Goal: Task Accomplishment & Management: Use online tool/utility

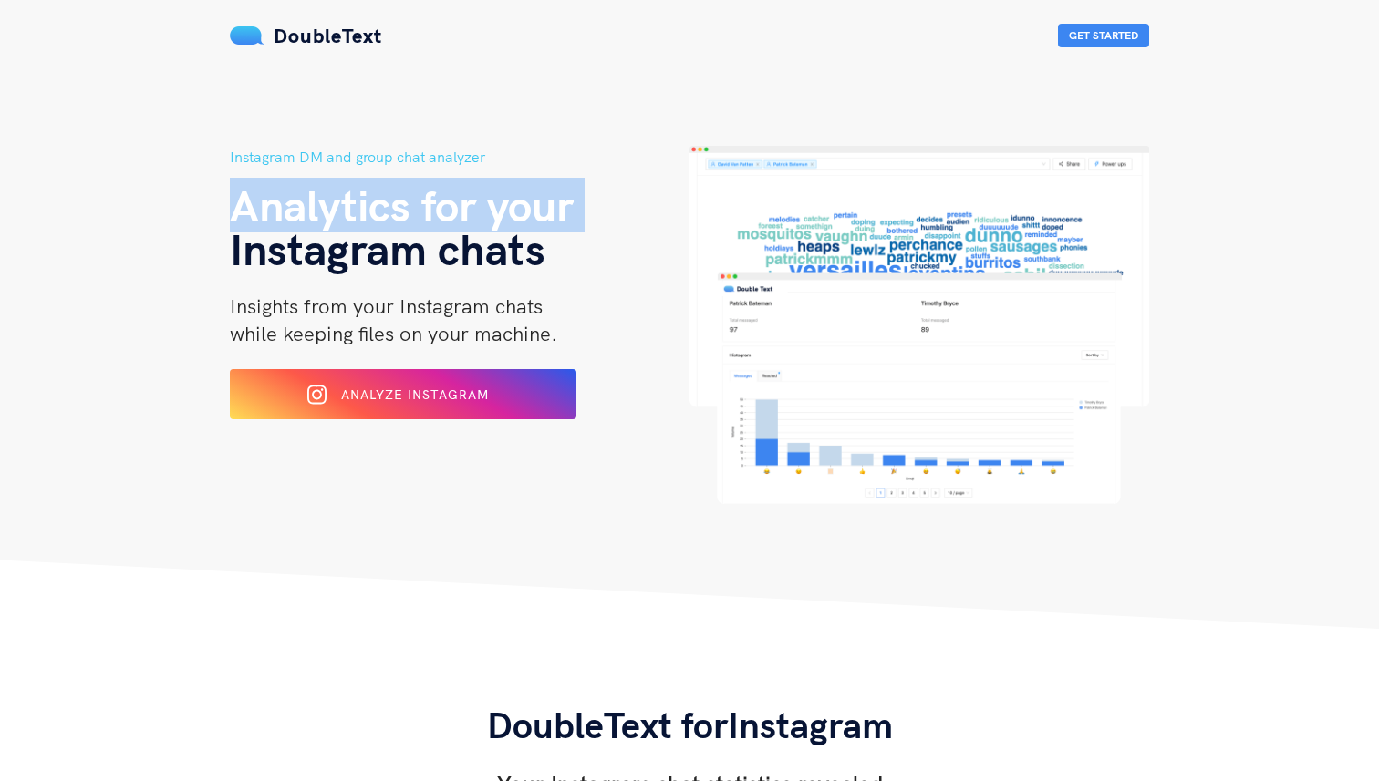
click at [401, 219] on span "Analytics for your" at bounding box center [402, 205] width 344 height 55
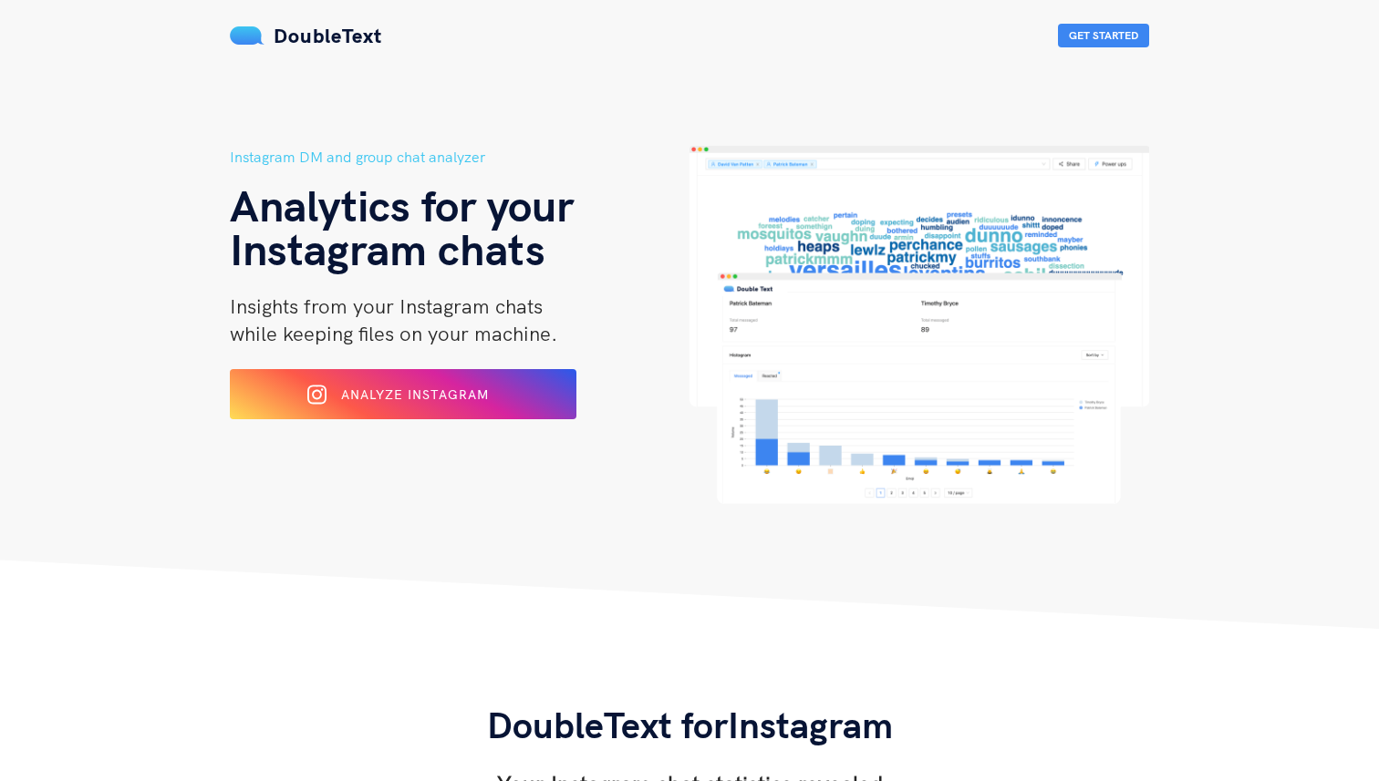
click at [395, 316] on span "Insights from your Instagram chats" at bounding box center [386, 307] width 313 height 26
click at [408, 311] on span "Insights from your Instagram chats" at bounding box center [386, 307] width 313 height 26
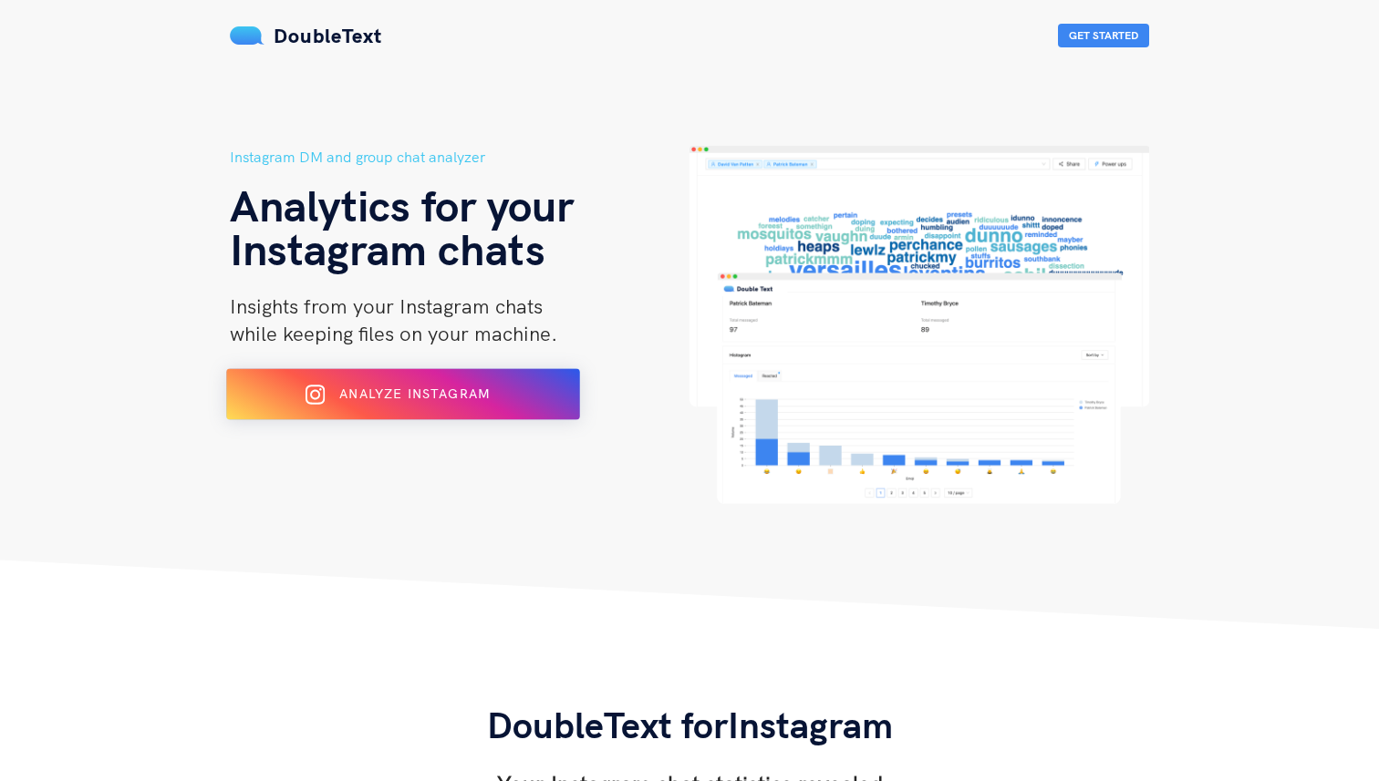
click at [408, 385] on div "Analyze Instagram" at bounding box center [403, 394] width 288 height 29
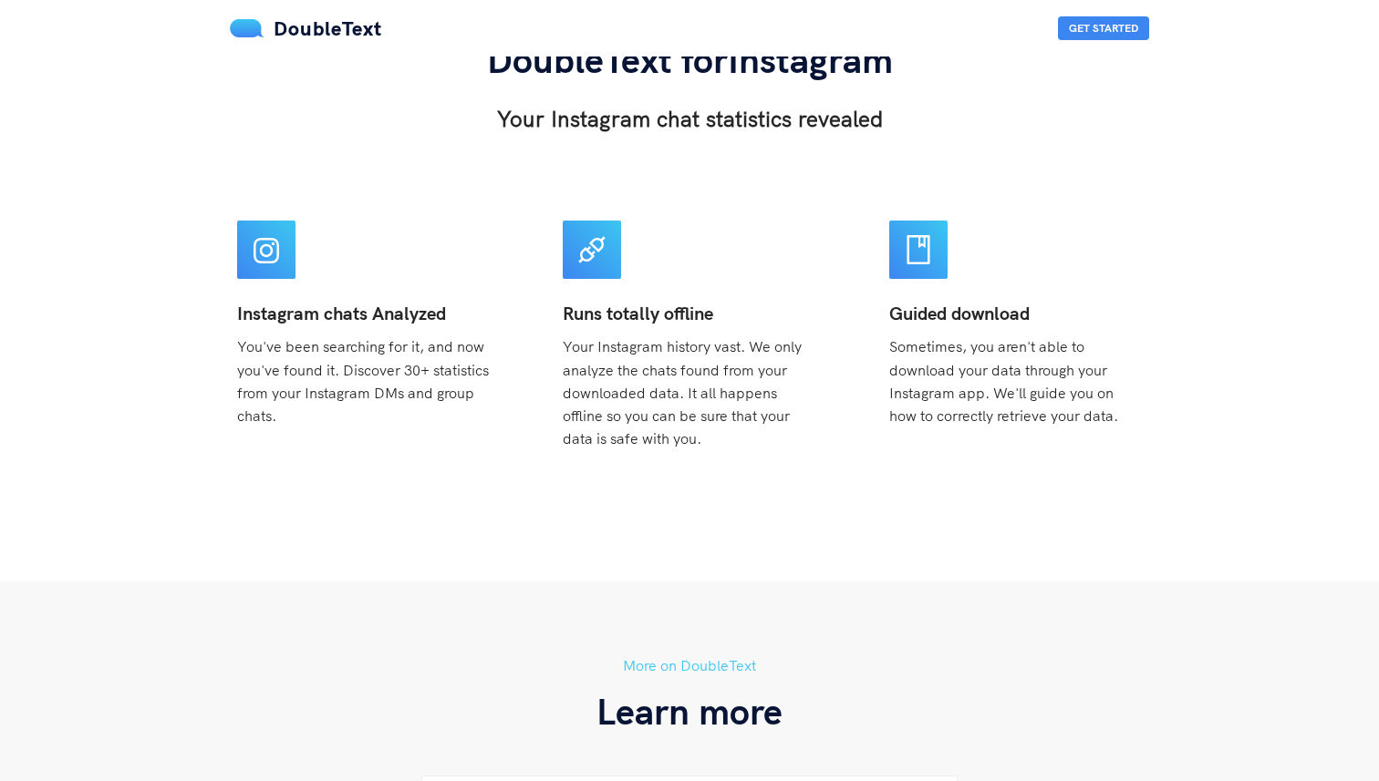
scroll to position [667, 0]
click at [356, 312] on b "Instagram chats Analyzed" at bounding box center [341, 312] width 209 height 23
click at [345, 338] on span "You've been searching for it, and now you've found it. Discover 30+ statistics …" at bounding box center [363, 379] width 252 height 87
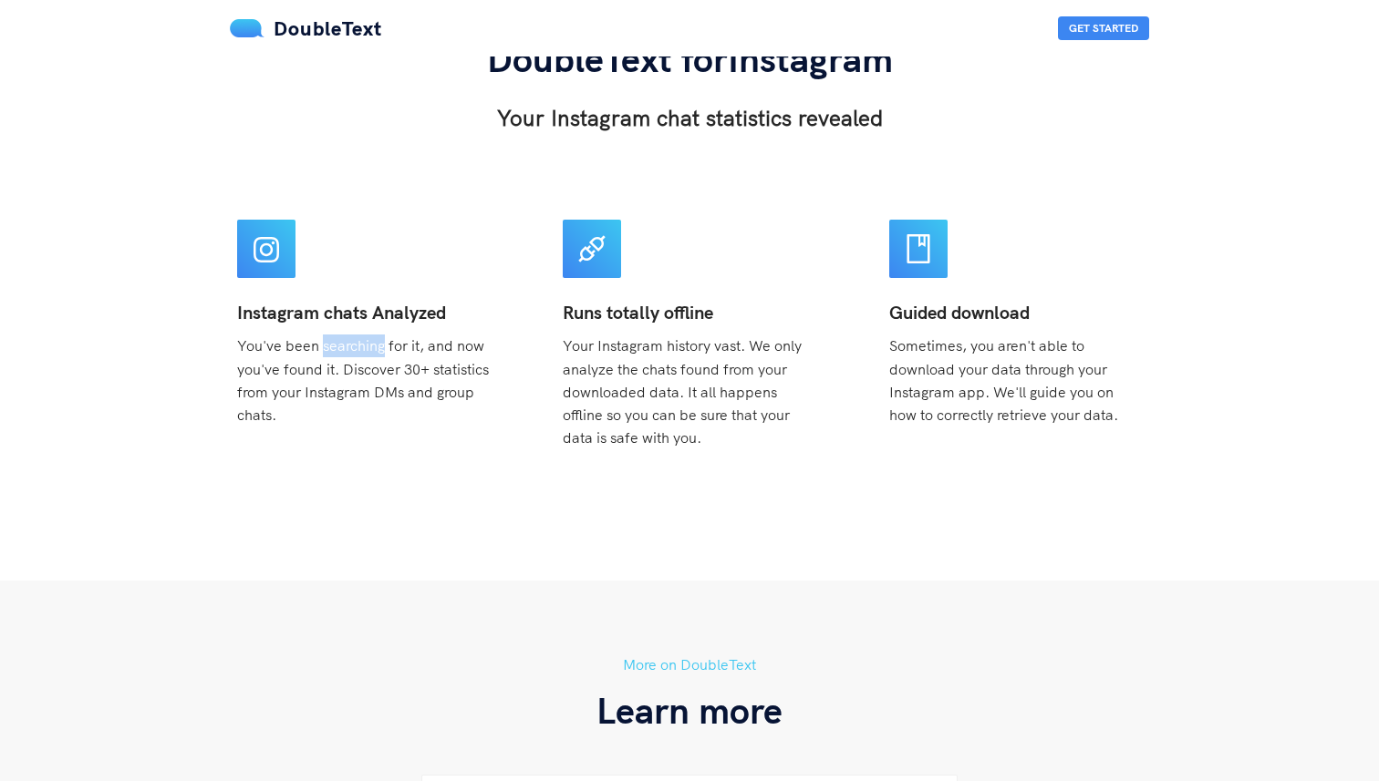
click at [345, 338] on span "You've been searching for it, and now you've found it. Discover 30+ statistics …" at bounding box center [363, 379] width 252 height 87
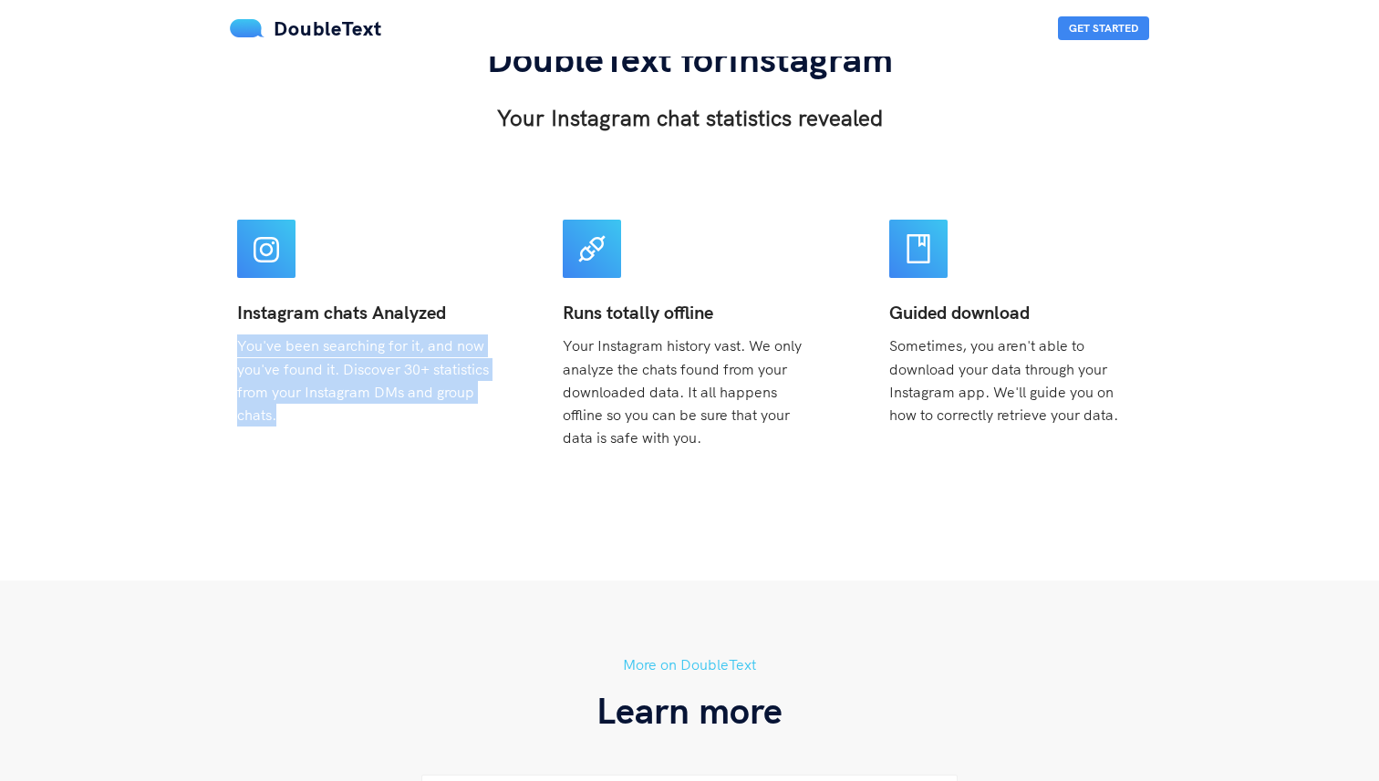
click at [345, 338] on span "You've been searching for it, and now you've found it. Discover 30+ statistics …" at bounding box center [363, 379] width 252 height 87
click at [340, 360] on span "You've been searching for it, and now you've found it. Discover 30+ statistics …" at bounding box center [363, 379] width 252 height 87
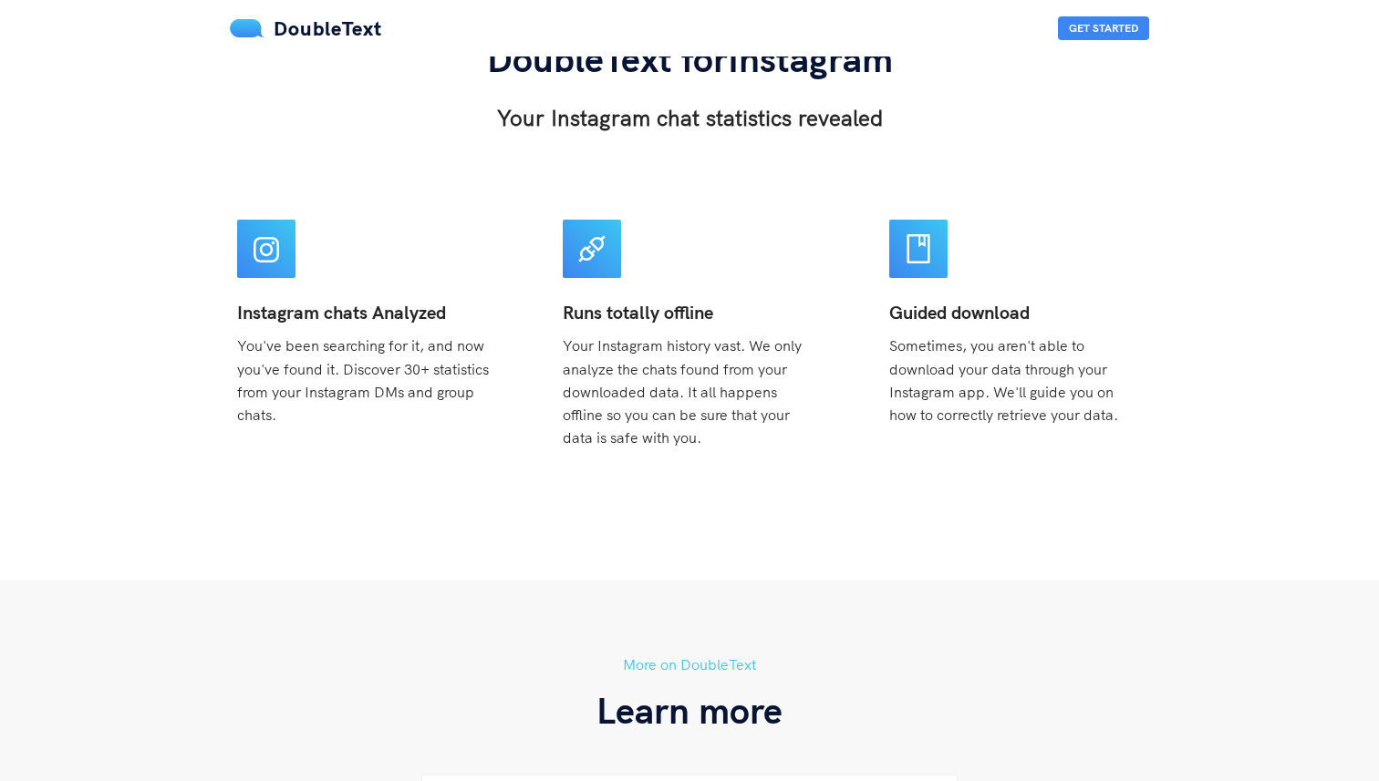
click at [340, 368] on span "You've been searching for it, and now you've found it. Discover 30+ statistics …" at bounding box center [363, 379] width 252 height 87
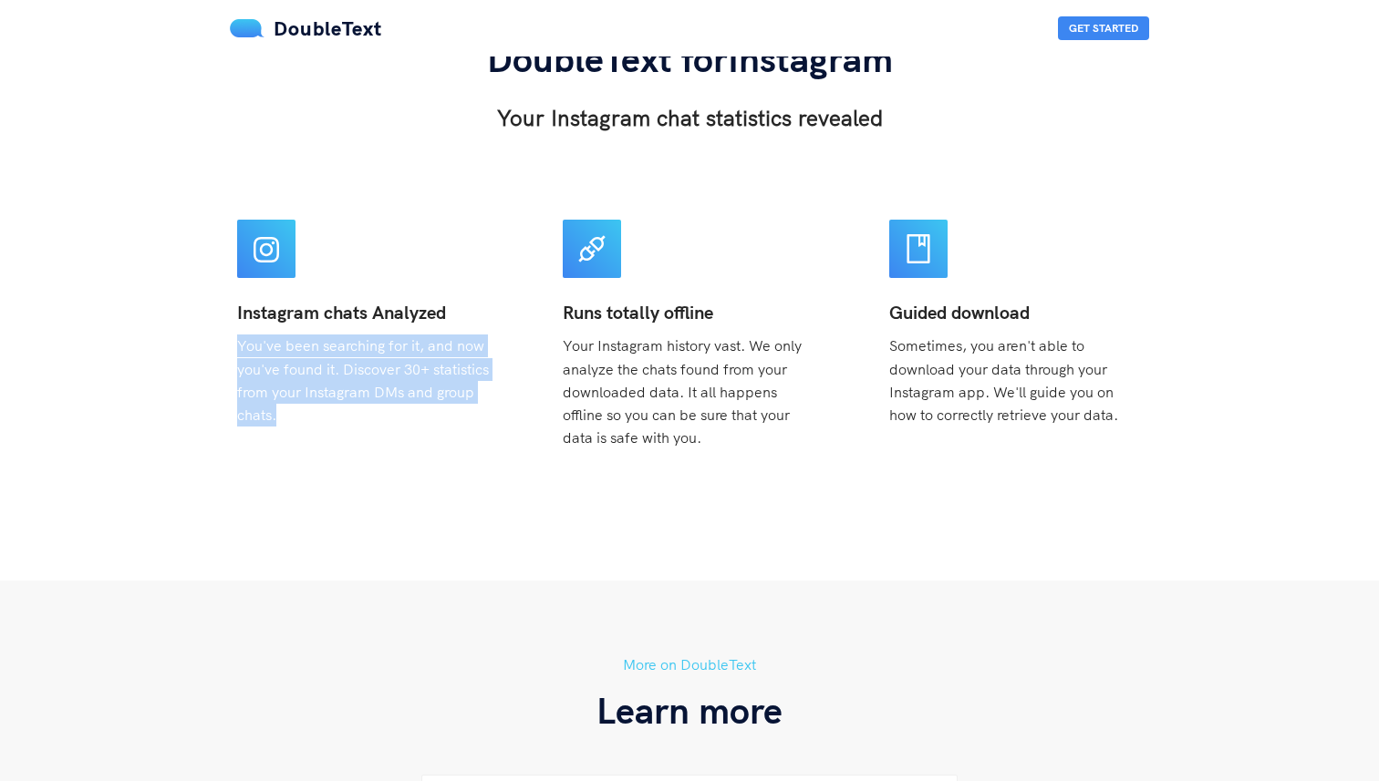
click at [340, 369] on span "You've been searching for it, and now you've found it. Discover 30+ statistics …" at bounding box center [363, 379] width 252 height 87
click at [348, 369] on span "You've been searching for it, and now you've found it. Discover 30+ statistics …" at bounding box center [363, 379] width 252 height 87
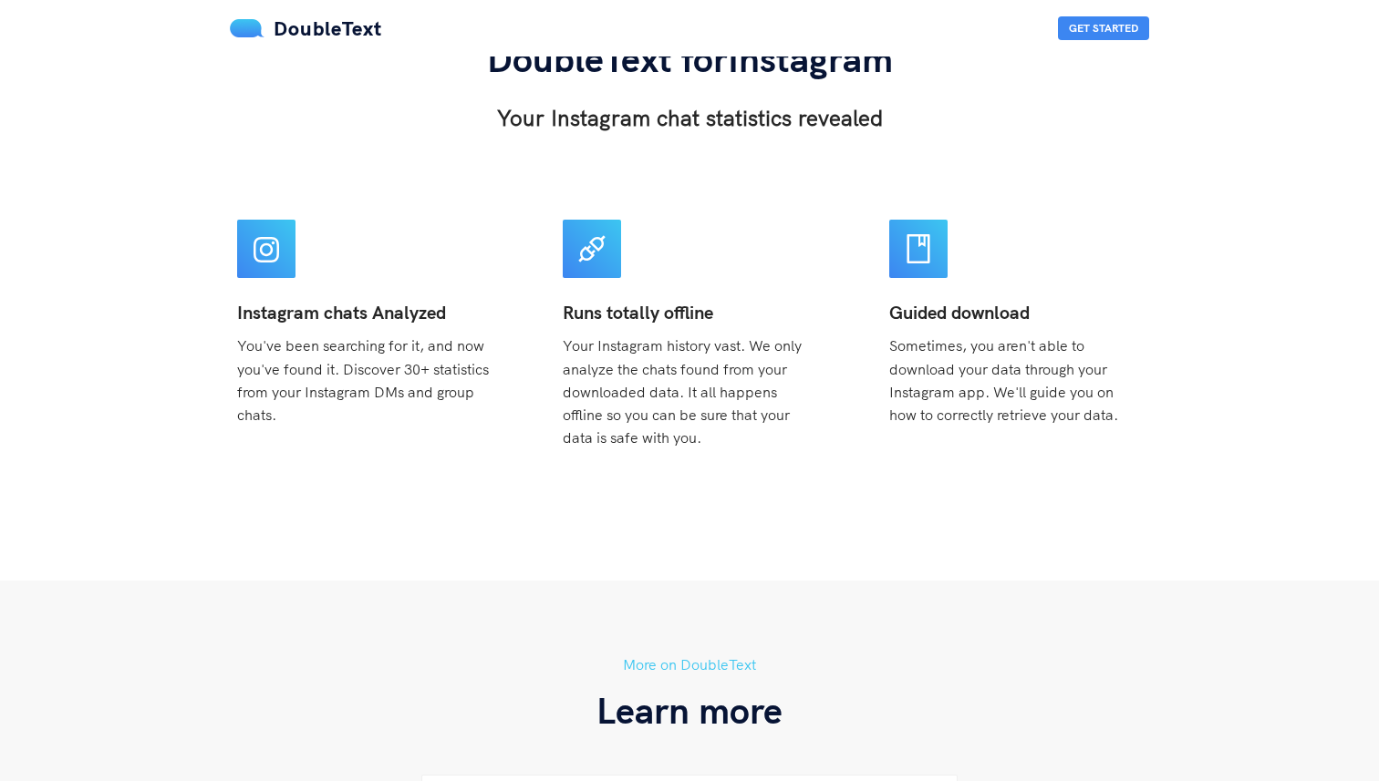
click at [348, 369] on span "You've been searching for it, and now you've found it. Discover 30+ statistics …" at bounding box center [363, 379] width 252 height 87
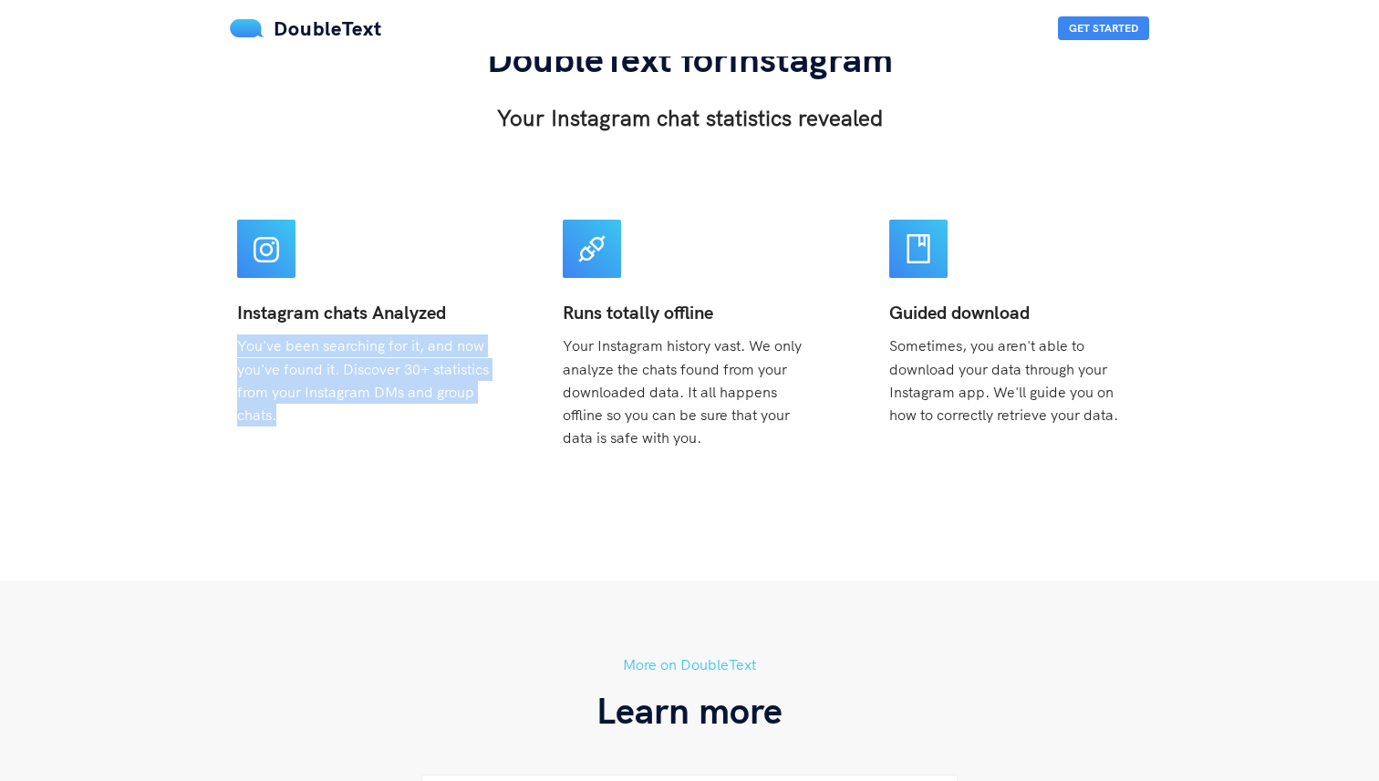
click at [348, 369] on span "You've been searching for it, and now you've found it. Discover 30+ statistics …" at bounding box center [363, 379] width 252 height 87
